Goal: Navigation & Orientation: Find specific page/section

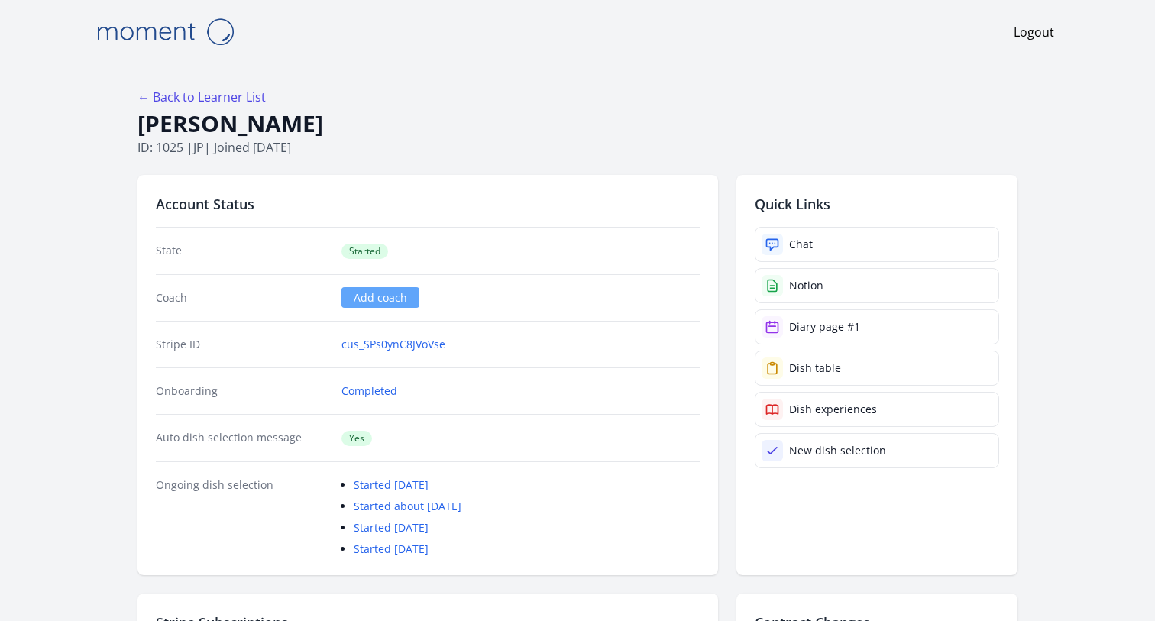
scroll to position [1922, 0]
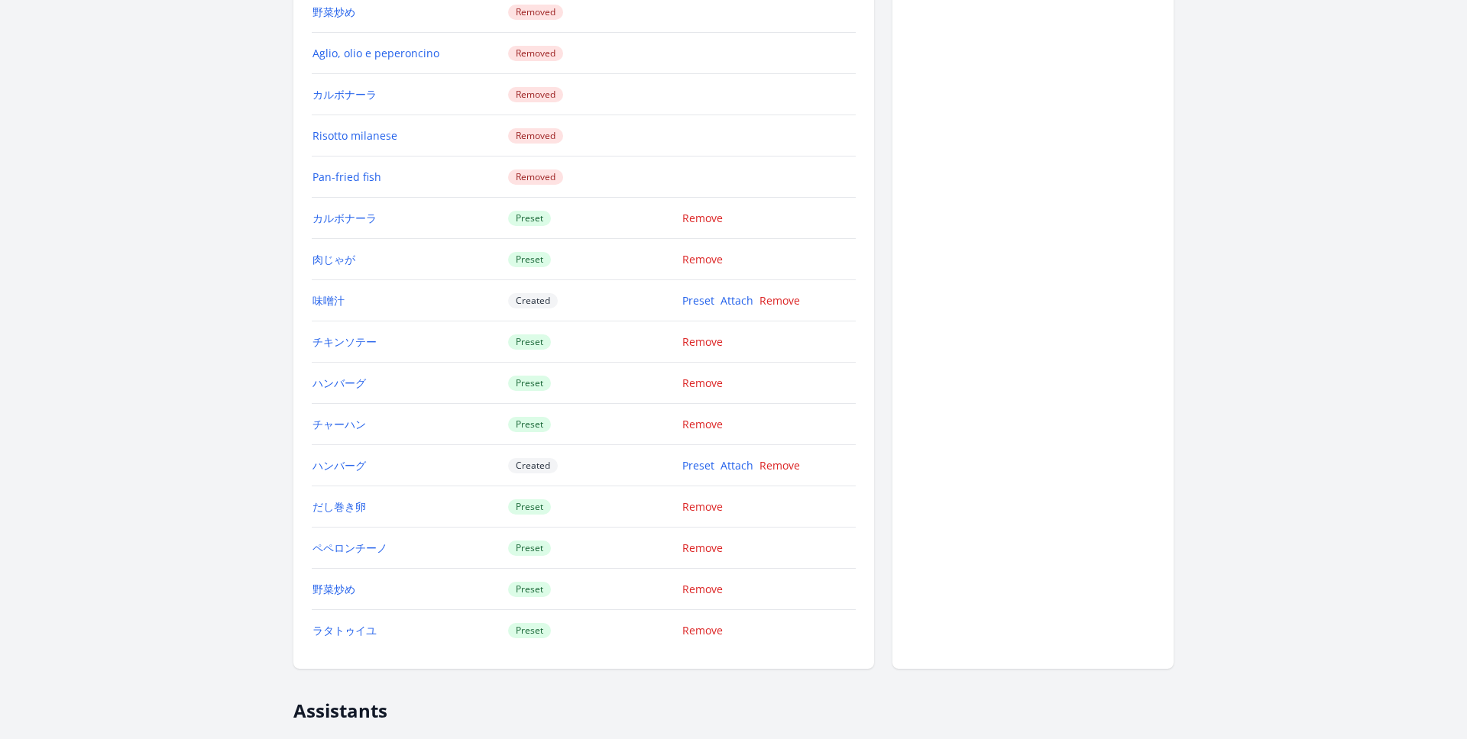
scroll to position [1725, 0]
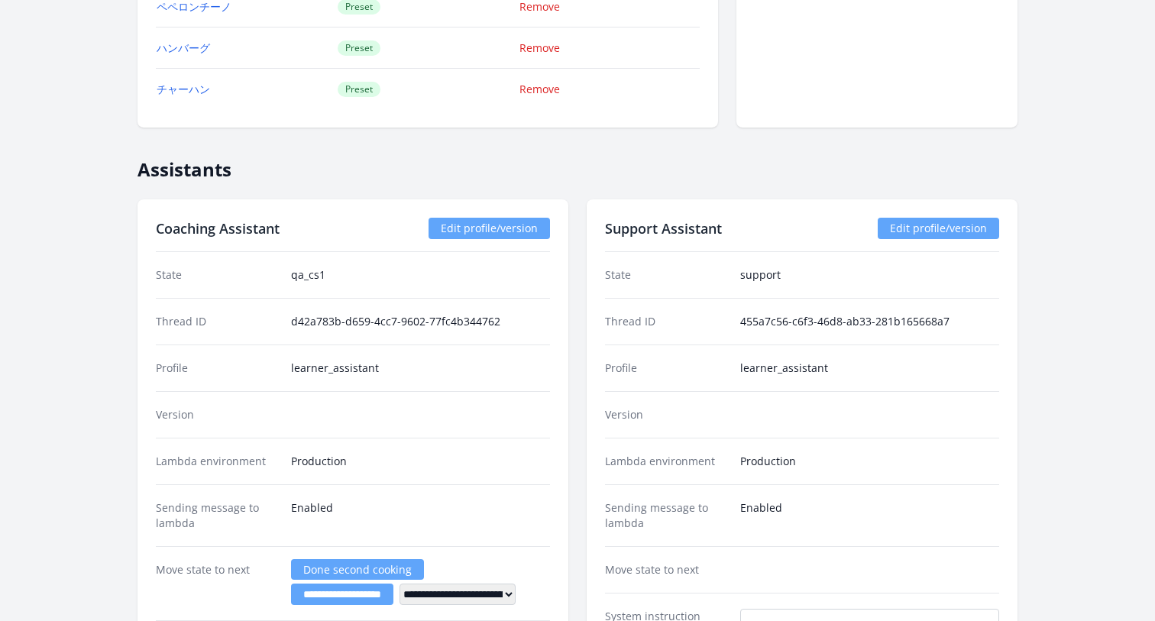
scroll to position [2595, 0]
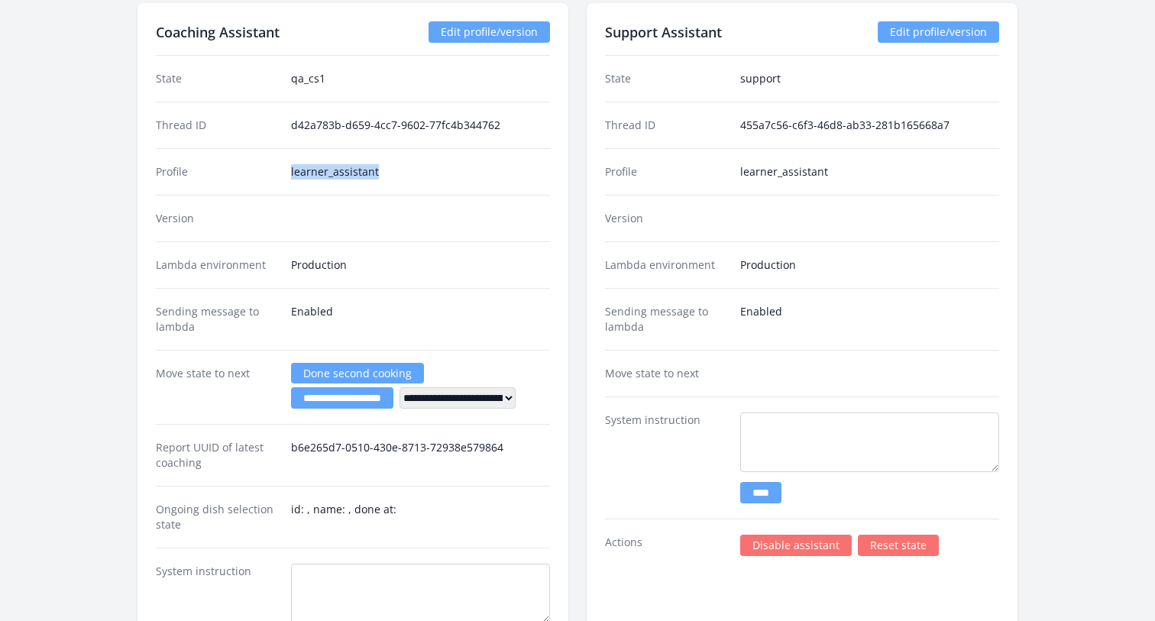
drag, startPoint x: 387, startPoint y: 171, endPoint x: 281, endPoint y: 170, distance: 106.2
click at [281, 170] on div "Profile learner_assistant" at bounding box center [353, 171] width 394 height 47
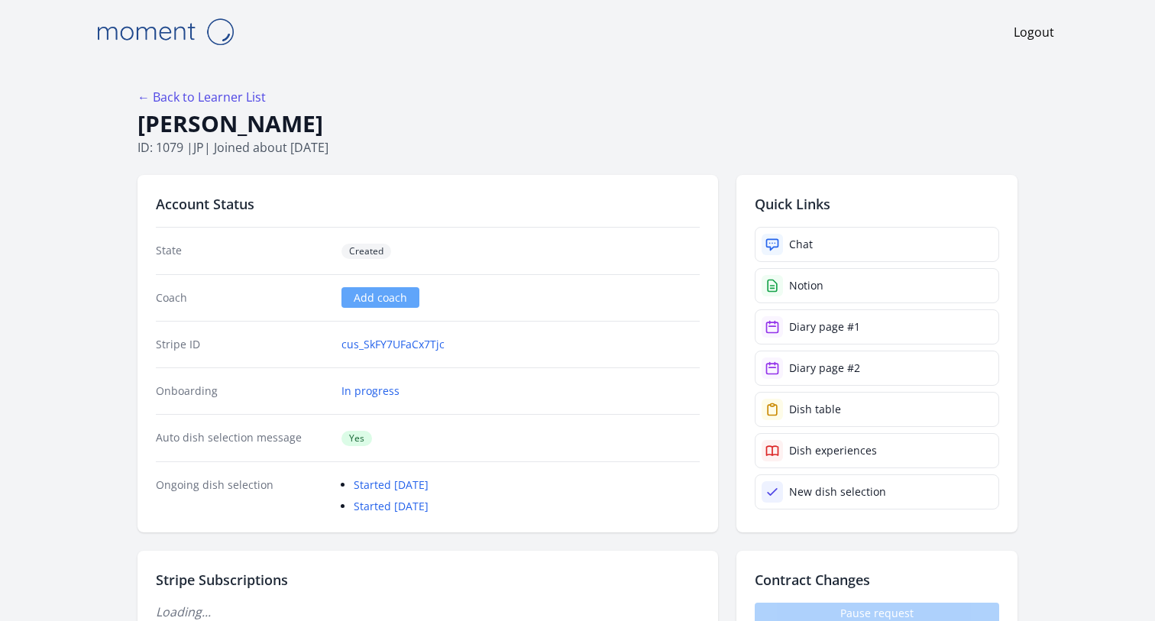
scroll to position [2595, 0]
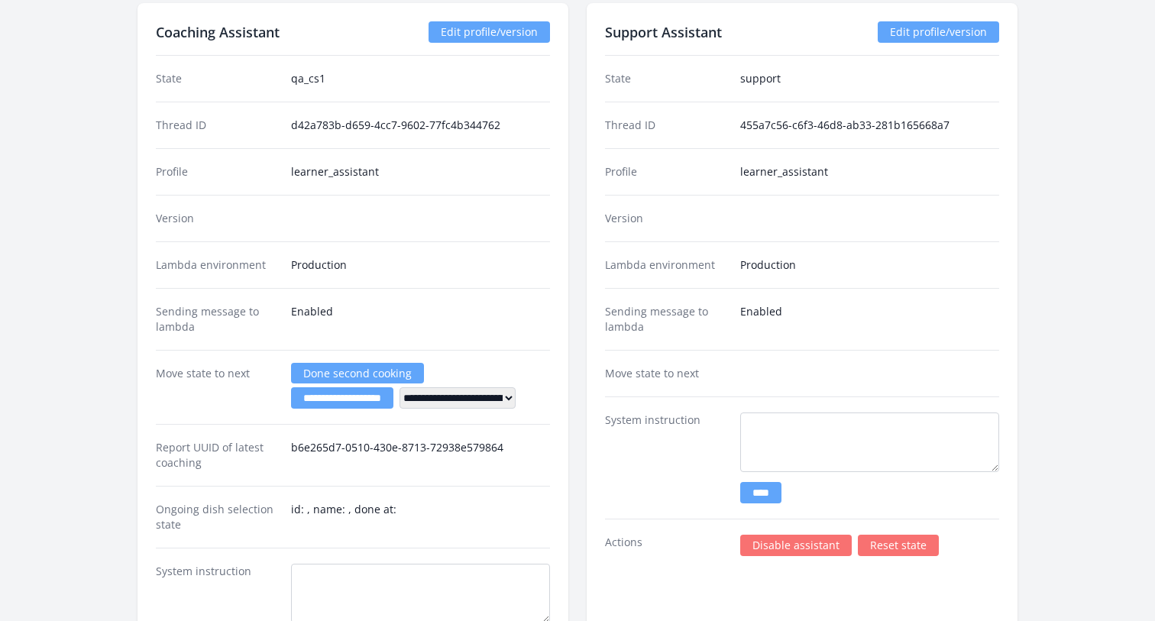
click at [932, 33] on link "Edit profile/version" at bounding box center [938, 31] width 121 height 21
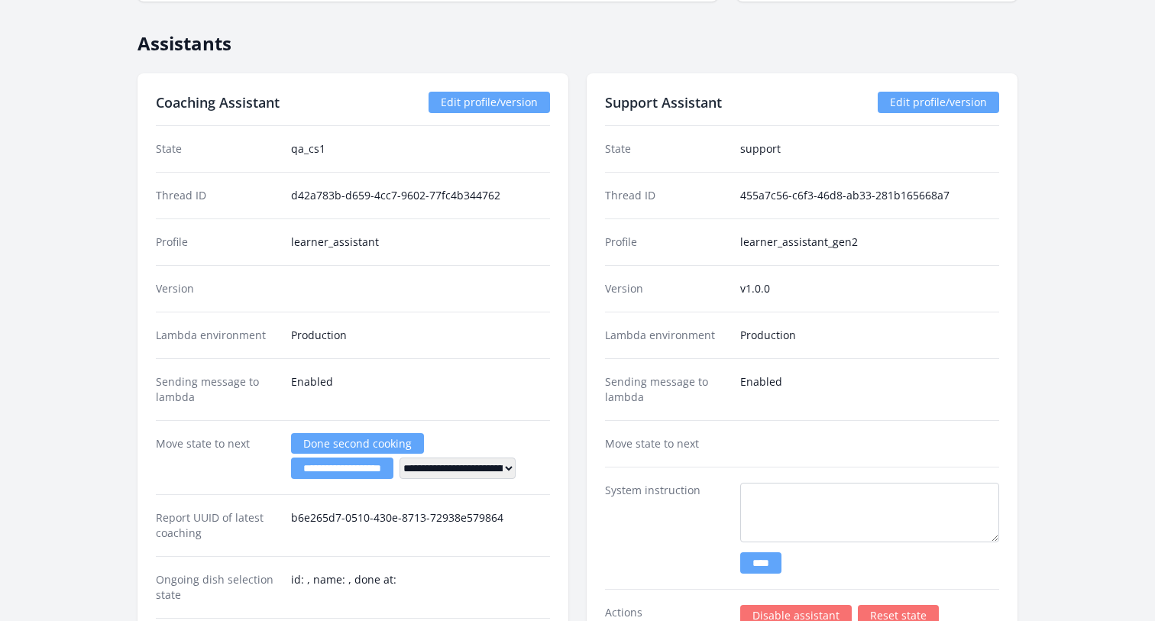
scroll to position [2486, 0]
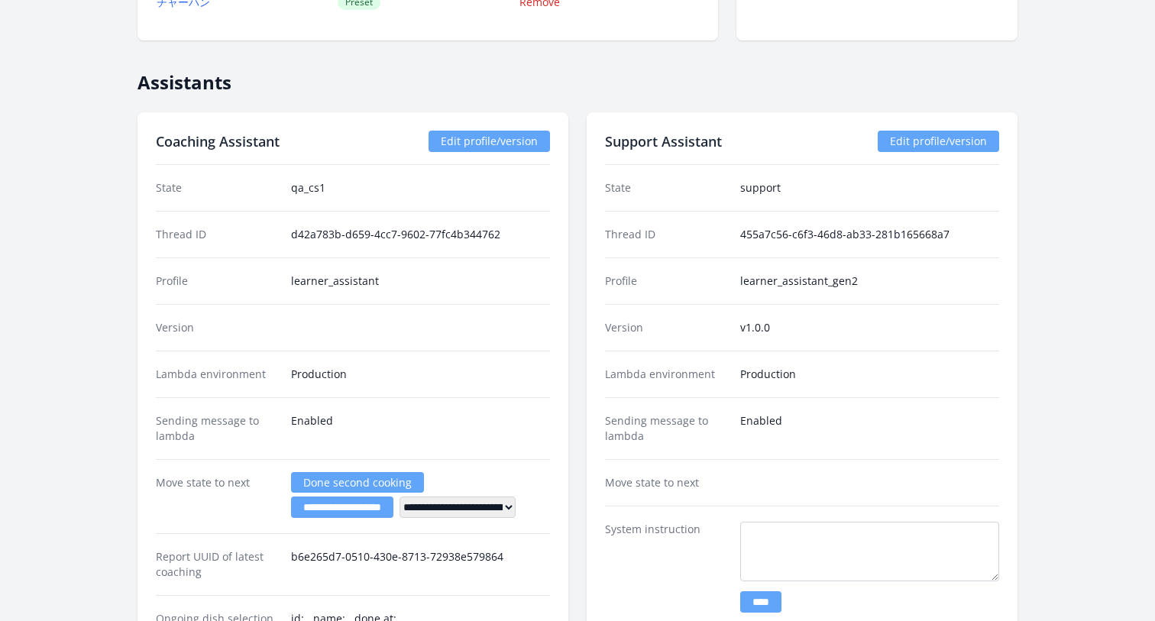
click at [770, 325] on dd "v1.0.0" at bounding box center [869, 327] width 259 height 15
drag, startPoint x: 752, startPoint y: 328, endPoint x: 704, endPoint y: 328, distance: 48.1
click at [704, 328] on div "Version v1.0.0" at bounding box center [802, 327] width 394 height 47
copy div "v1.0.0"
copy div "learner_assistant_gen2"
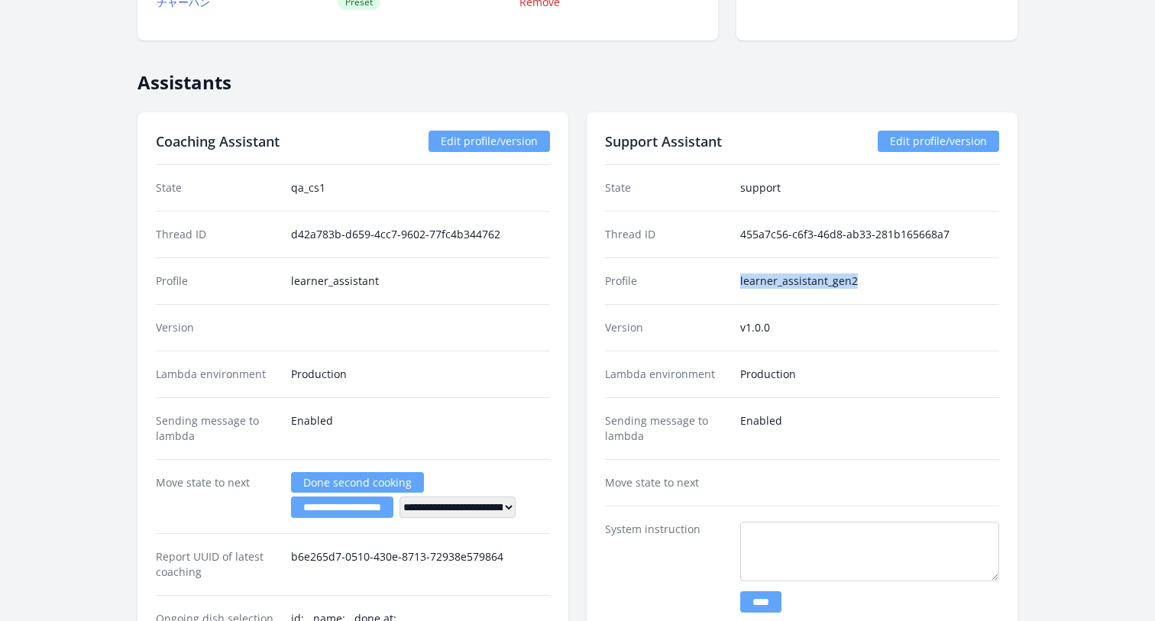
drag, startPoint x: 874, startPoint y: 280, endPoint x: 725, endPoint y: 280, distance: 149.0
click at [725, 280] on div "Profile learner_assistant_gen2" at bounding box center [802, 280] width 394 height 47
click at [480, 131] on link "Edit profile/version" at bounding box center [489, 141] width 121 height 21
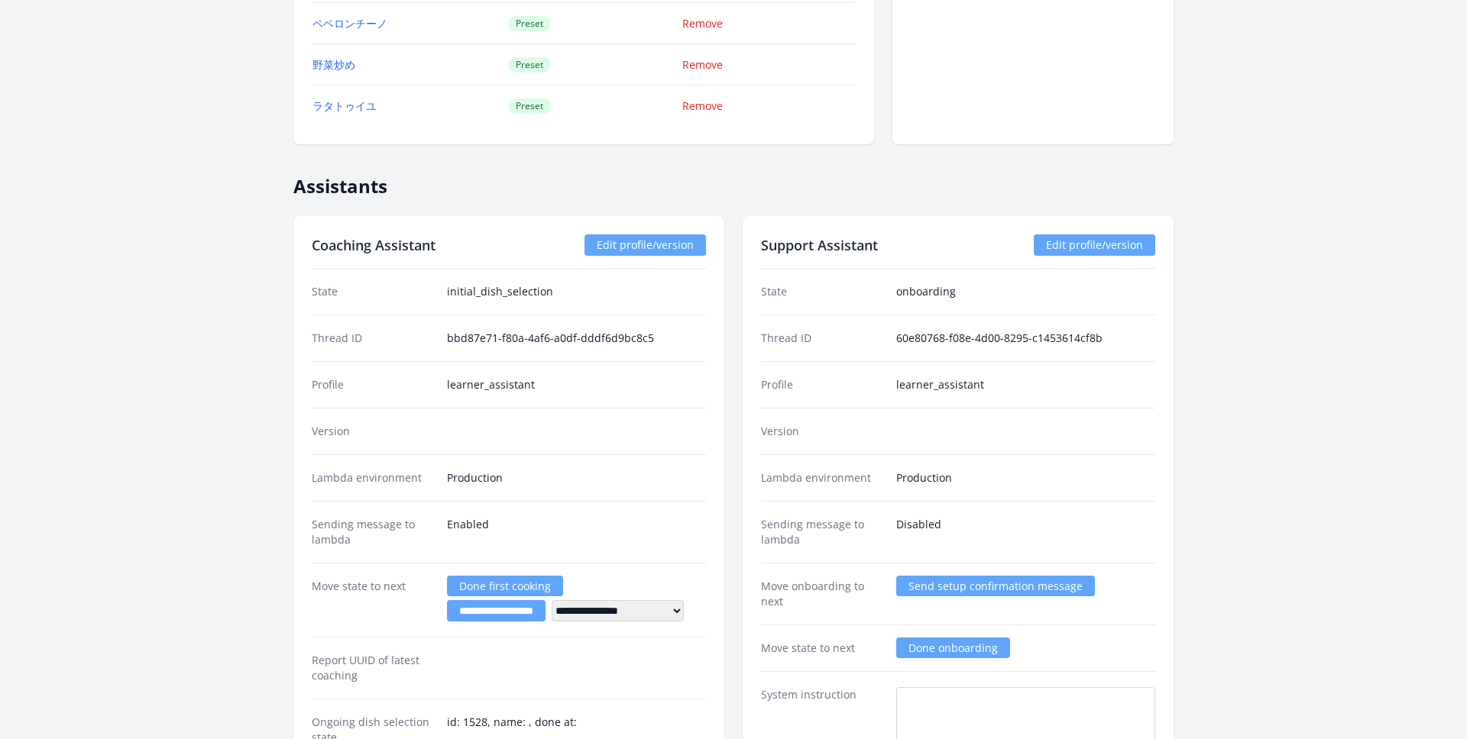
scroll to position [2506, 0]
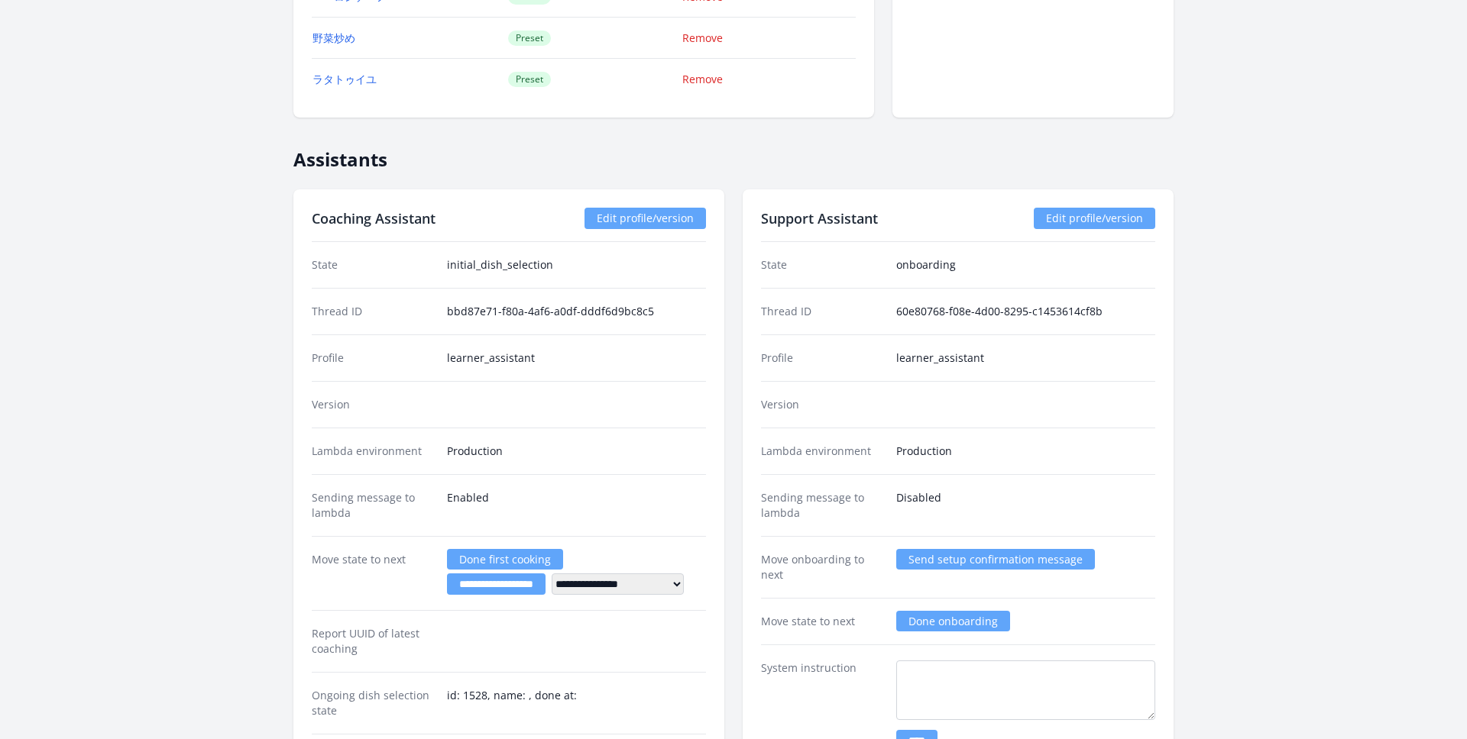
click at [1064, 222] on link "Edit profile/version" at bounding box center [1094, 218] width 121 height 21
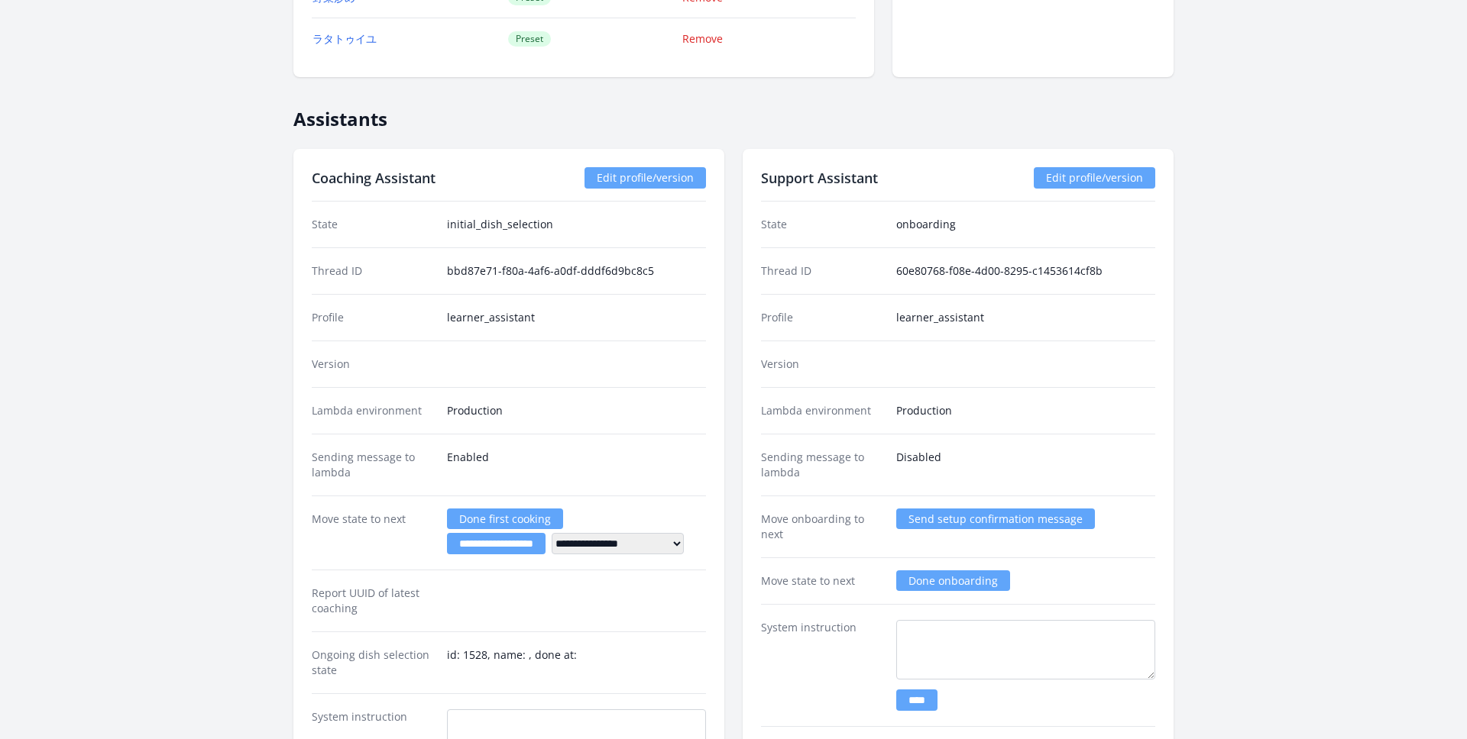
scroll to position [2457, 0]
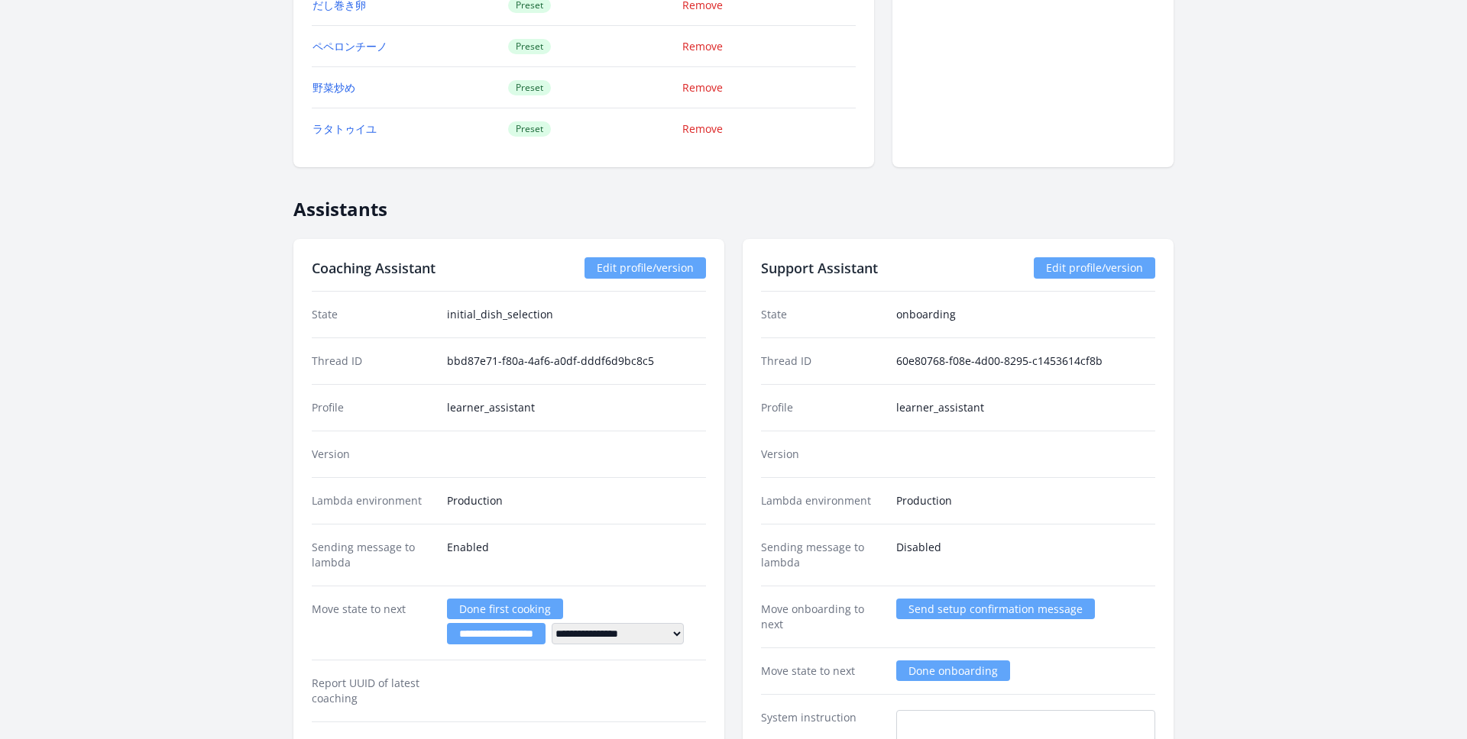
click at [1090, 263] on link "Edit profile/version" at bounding box center [1094, 267] width 121 height 21
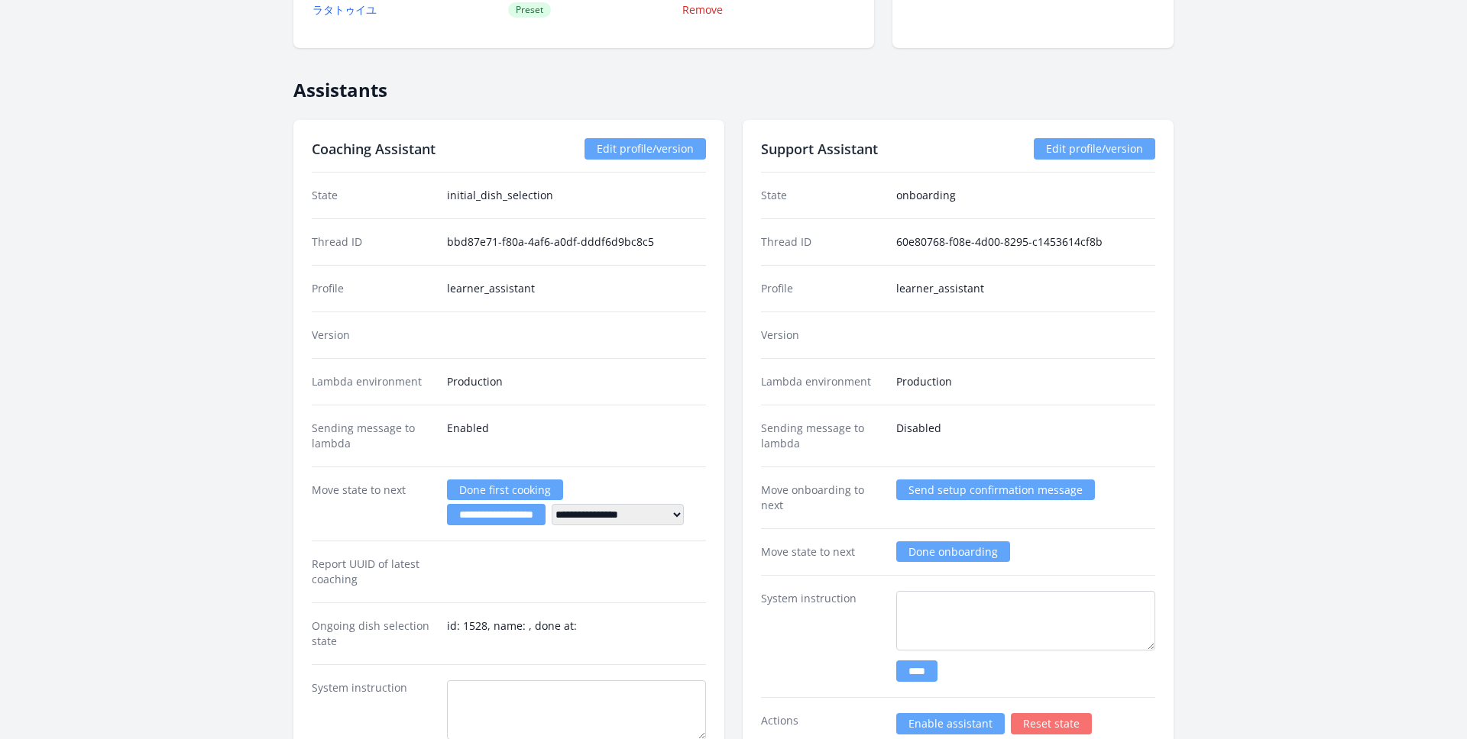
scroll to position [2488, 0]
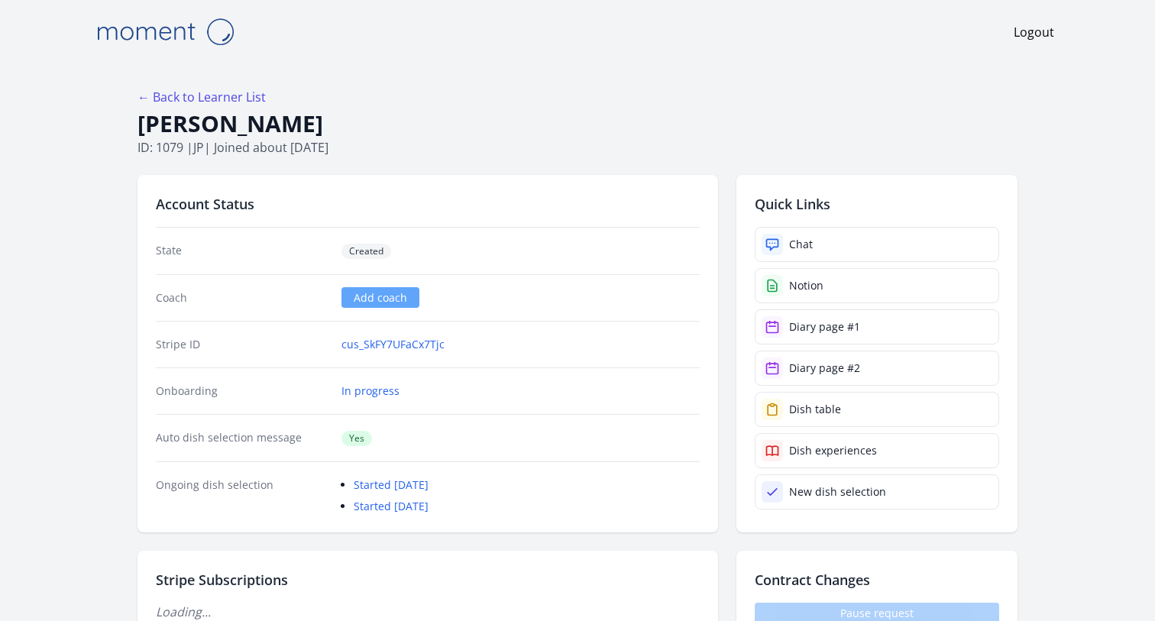
scroll to position [2486, 0]
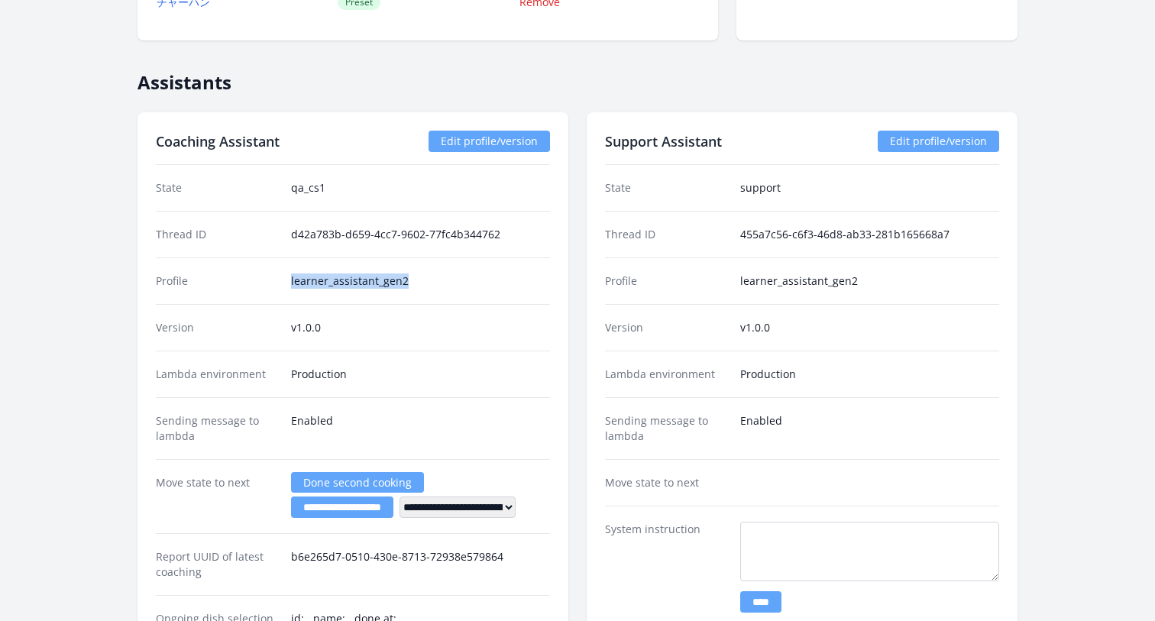
drag, startPoint x: 406, startPoint y: 293, endPoint x: 287, endPoint y: 277, distance: 120.2
click at [286, 276] on div "Profile learner_assistant_gen2" at bounding box center [353, 280] width 394 height 47
copy dd "learner_assistant_gen2"
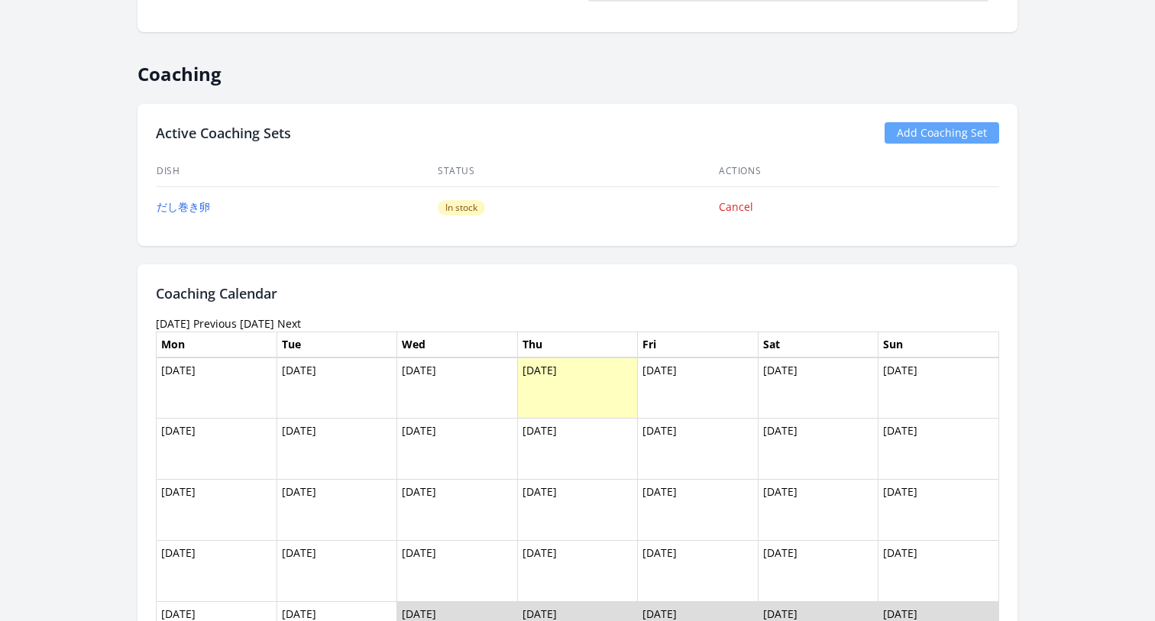
scroll to position [736, 0]
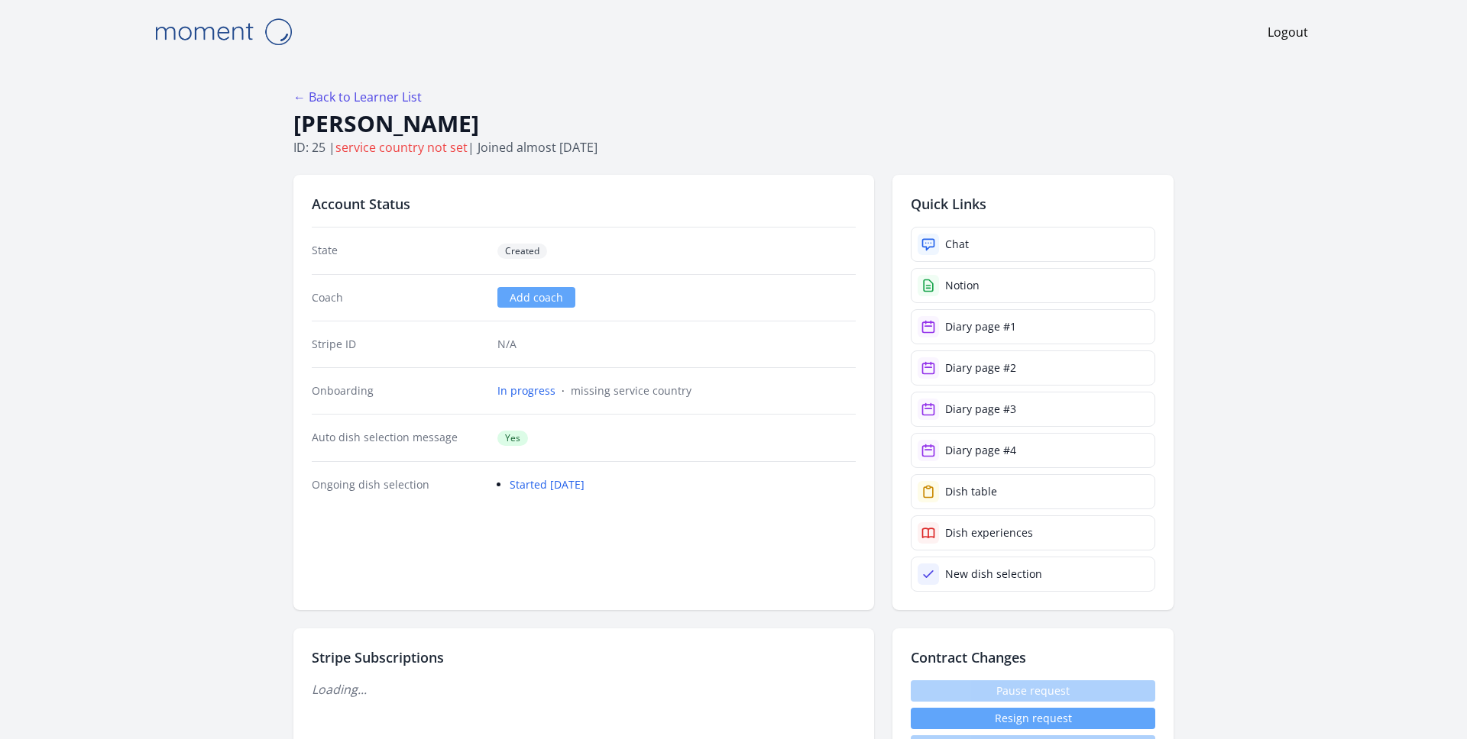
scroll to position [2488, 0]
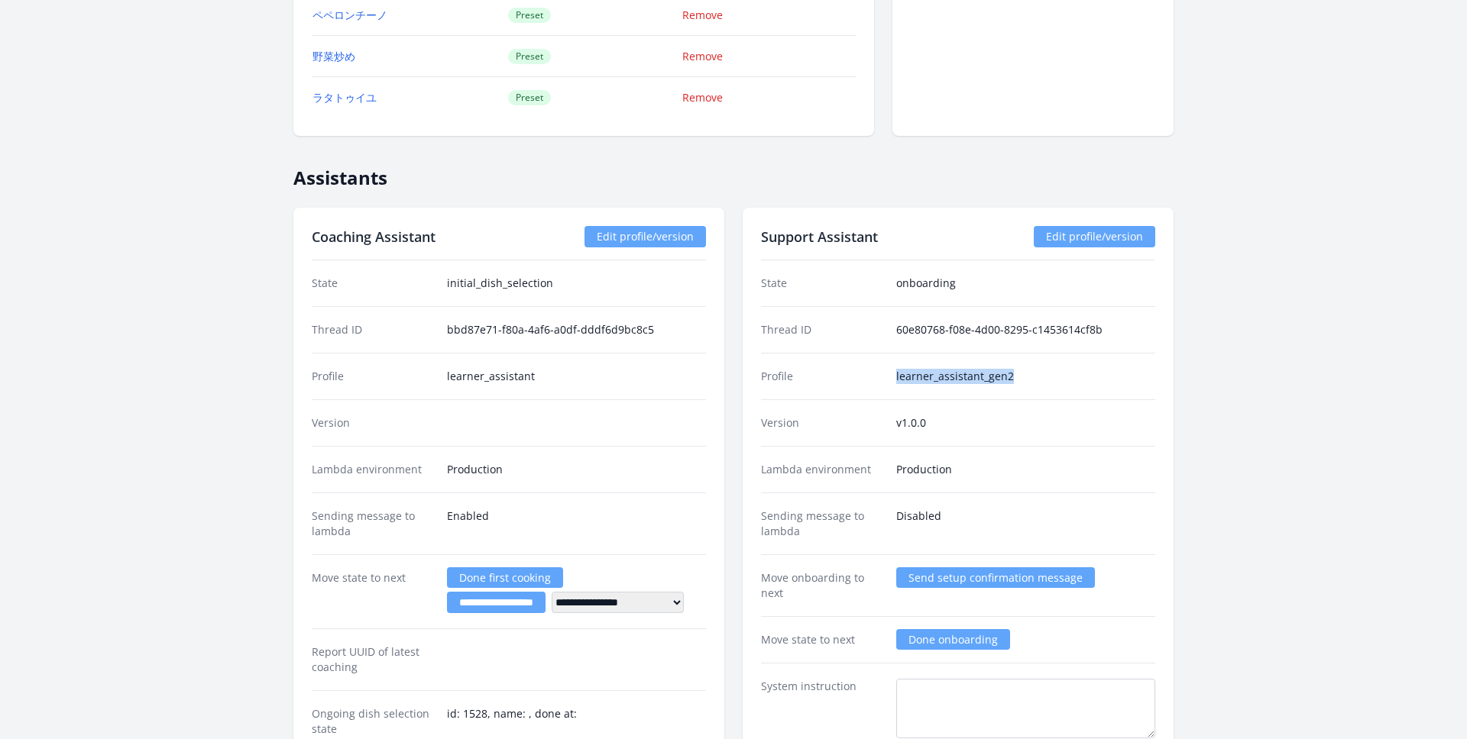
drag, startPoint x: 1032, startPoint y: 372, endPoint x: 833, endPoint y: 372, distance: 199.4
click at [833, 372] on div "Profile learner_assistant_gen2" at bounding box center [958, 376] width 394 height 47
copy div "learner_assistant_gen2"
click at [609, 230] on link "Edit profile/version" at bounding box center [644, 236] width 121 height 21
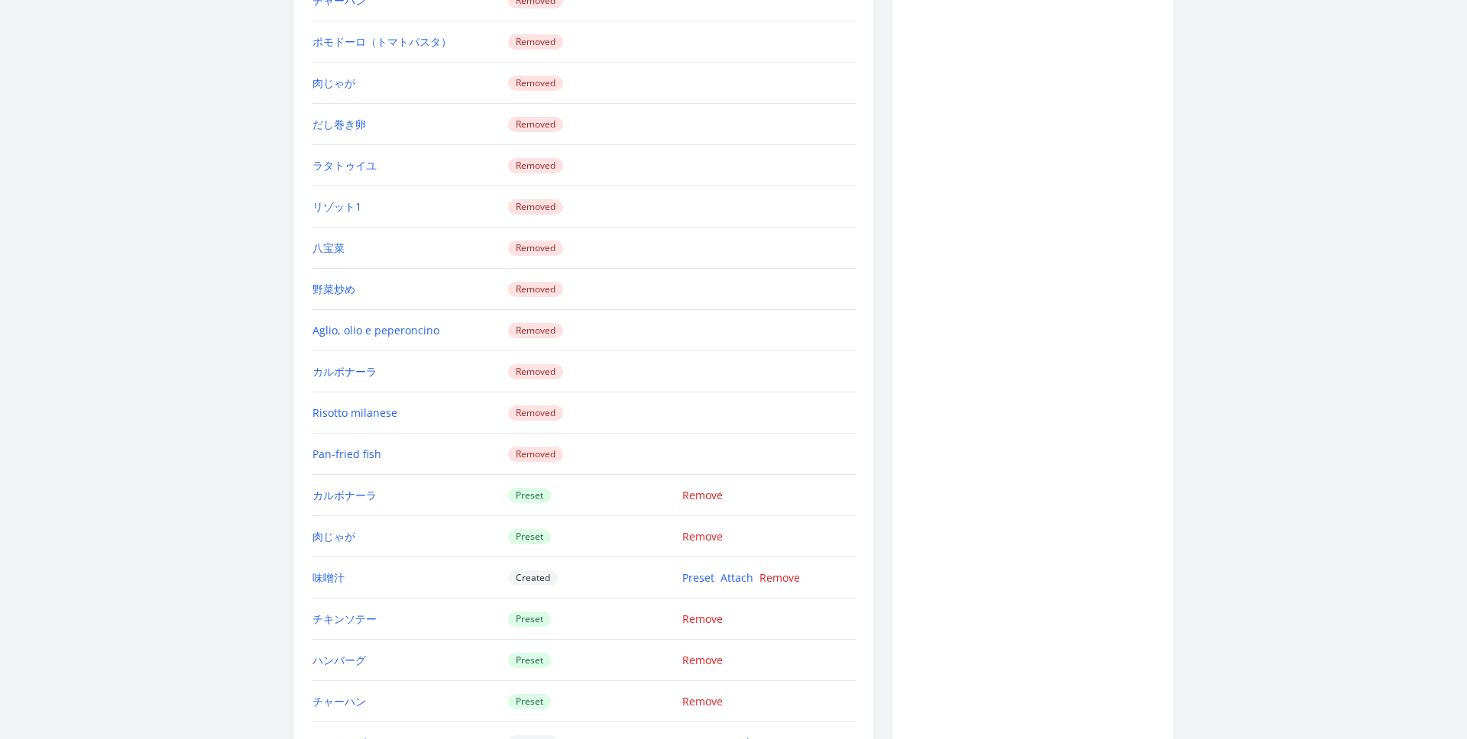
scroll to position [1602, 0]
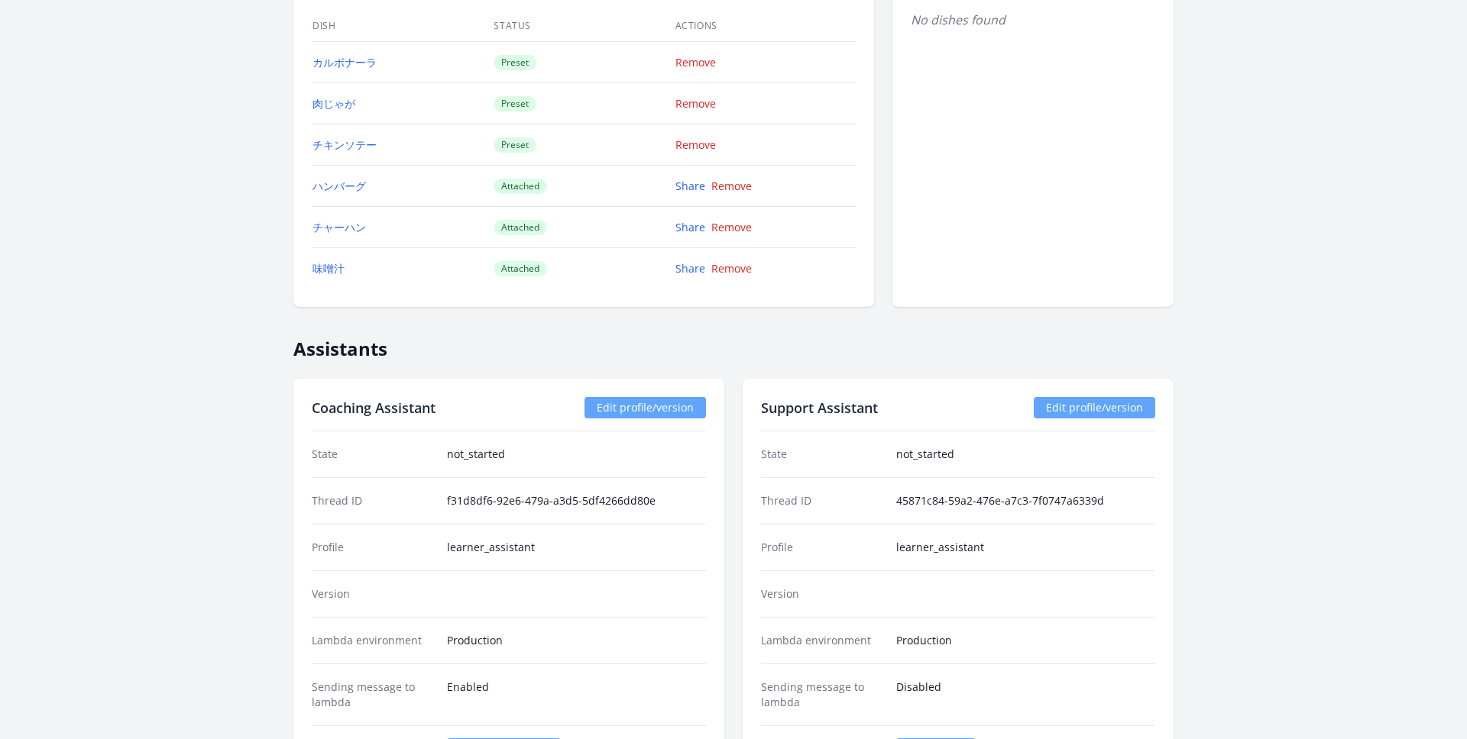
scroll to position [1617, 0]
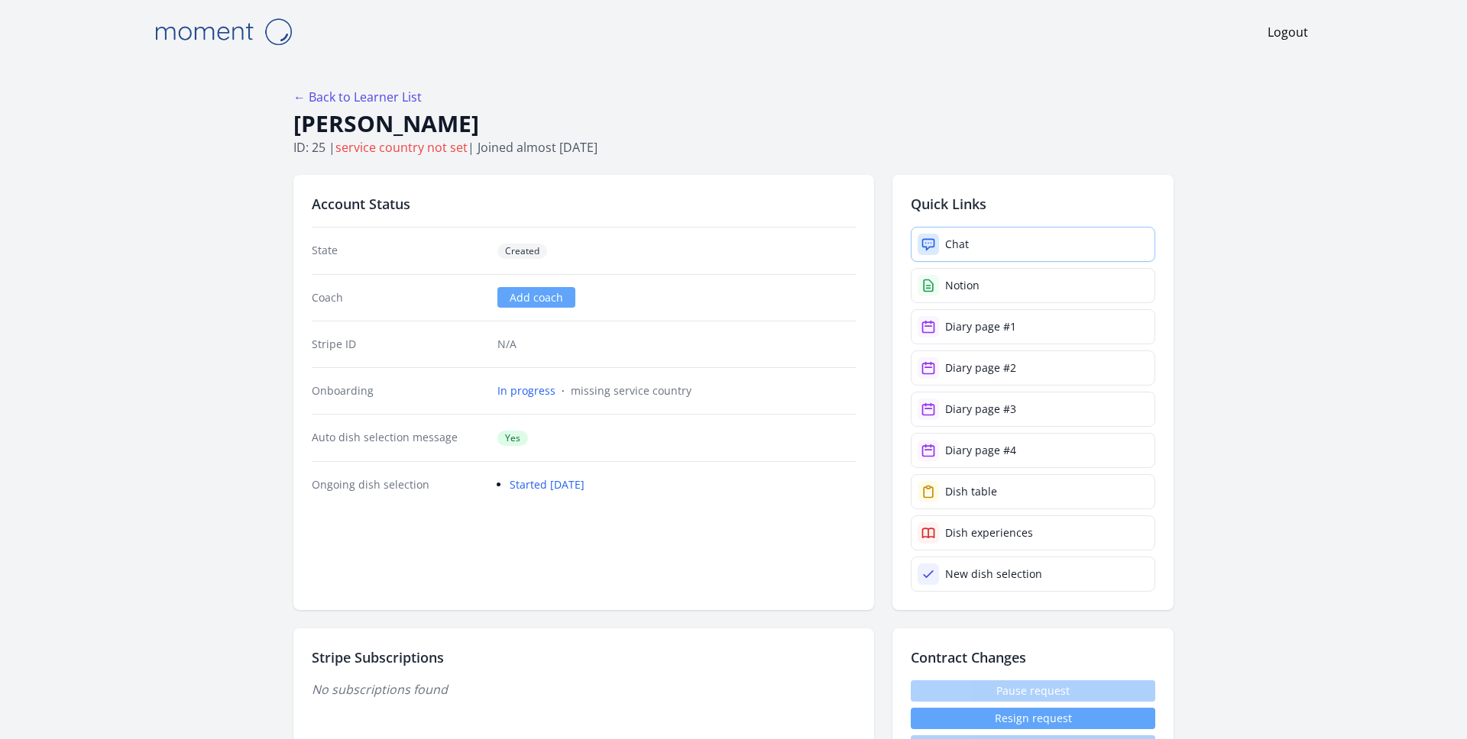
click at [951, 244] on div "Chat" at bounding box center [957, 244] width 24 height 15
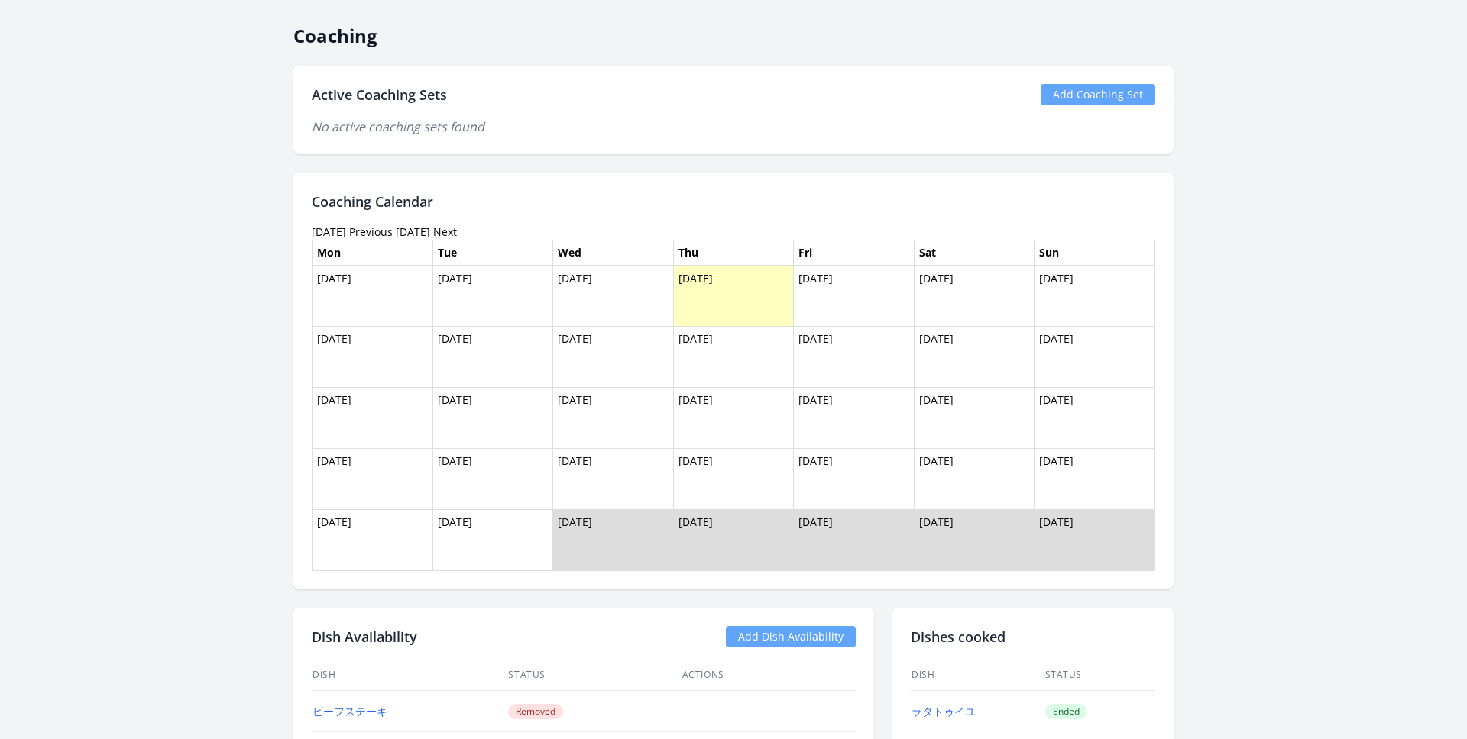
scroll to position [1410, 0]
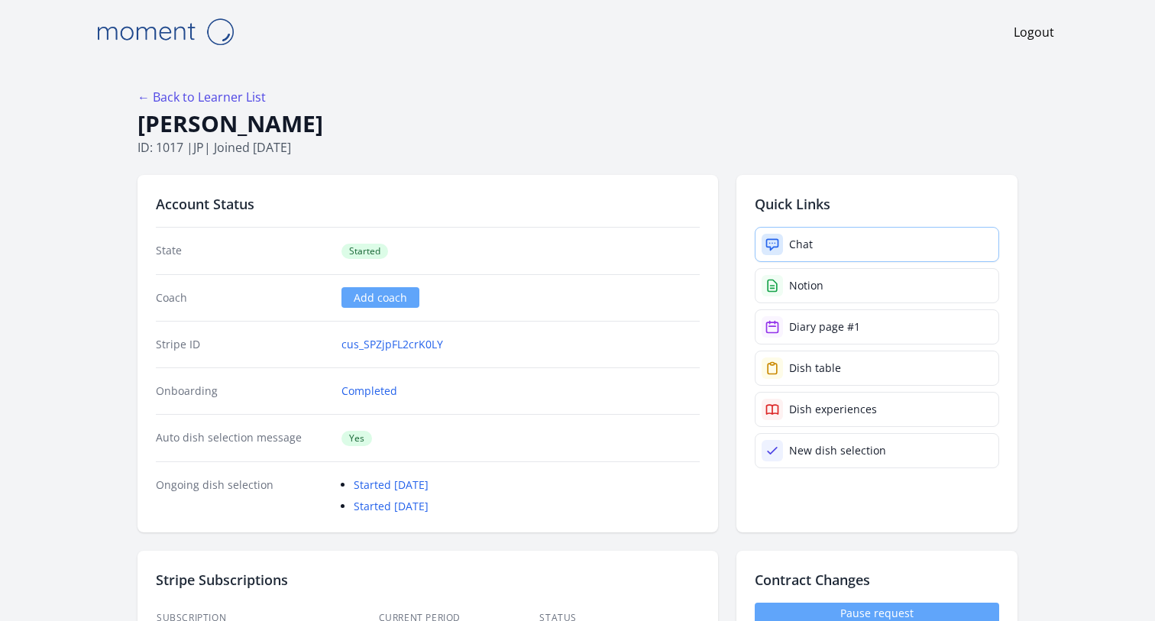
click at [798, 232] on link "Chat" at bounding box center [877, 244] width 244 height 35
